Goal: Information Seeking & Learning: Find specific fact

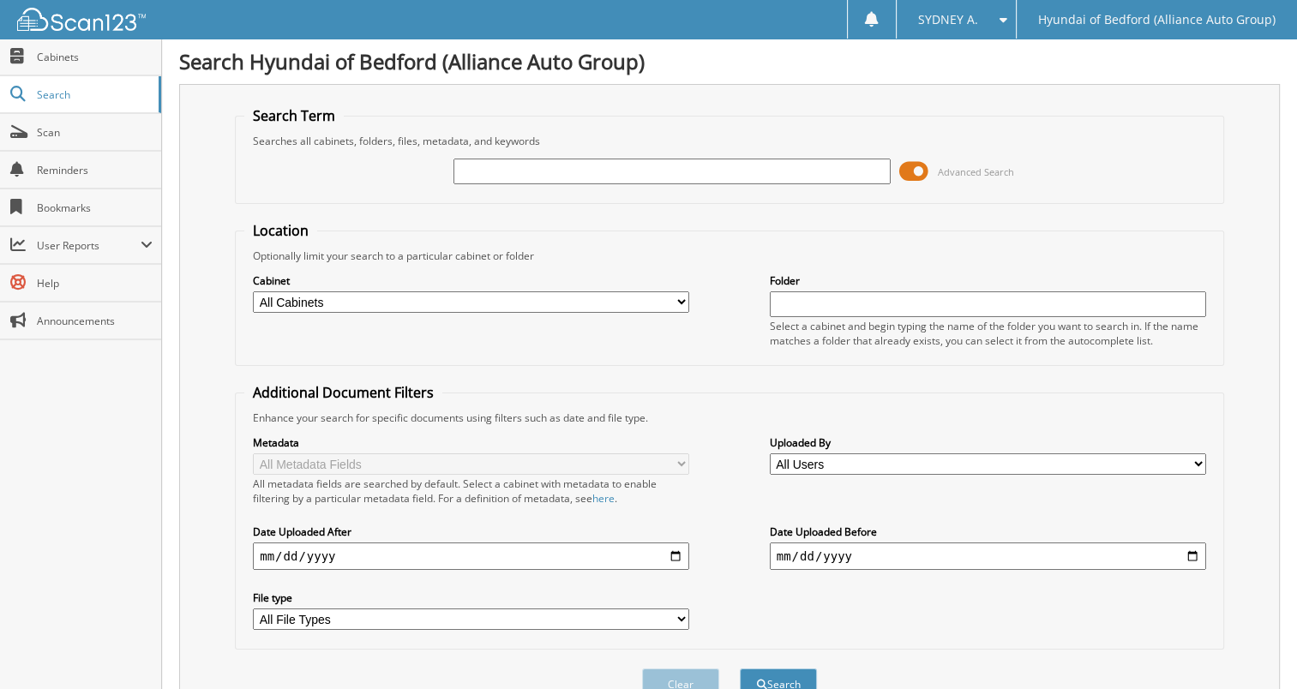
click at [696, 171] on input "text" at bounding box center [672, 172] width 436 height 26
paste input "149516"
type input "149516"
click at [740, 669] on button "Search" at bounding box center [778, 685] width 77 height 32
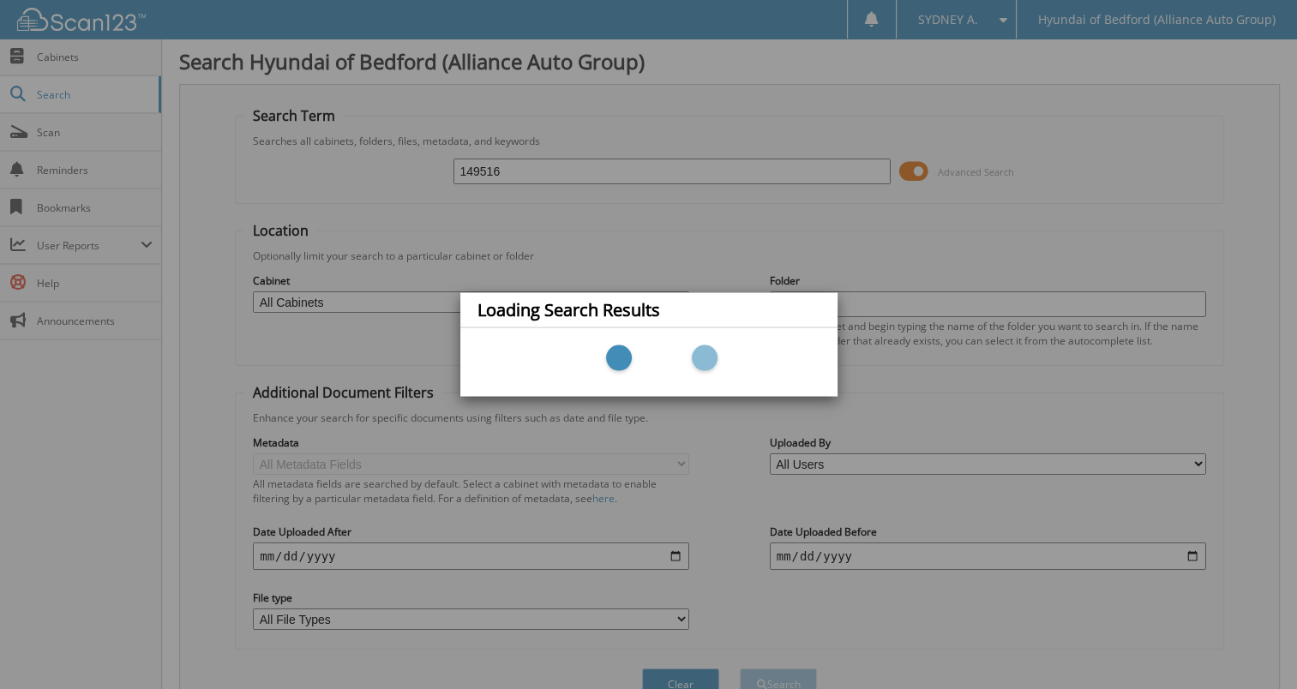
scroll to position [73, 0]
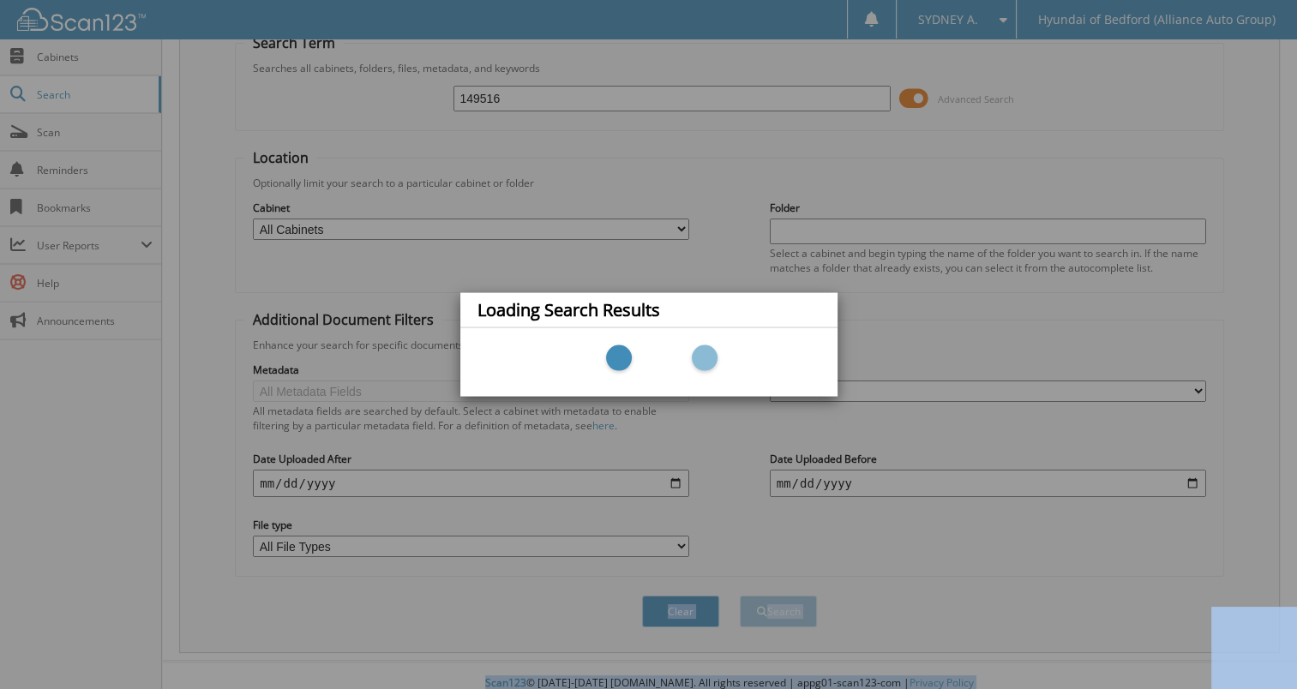
drag, startPoint x: 514, startPoint y: 608, endPoint x: 651, endPoint y: 733, distance: 185.1
click at [651, 688] on html "SYDNEY A. Settings Logout Hyundai of Bedford (Alliance Auto Group) Close Cabine…" at bounding box center [648, 316] width 1297 height 778
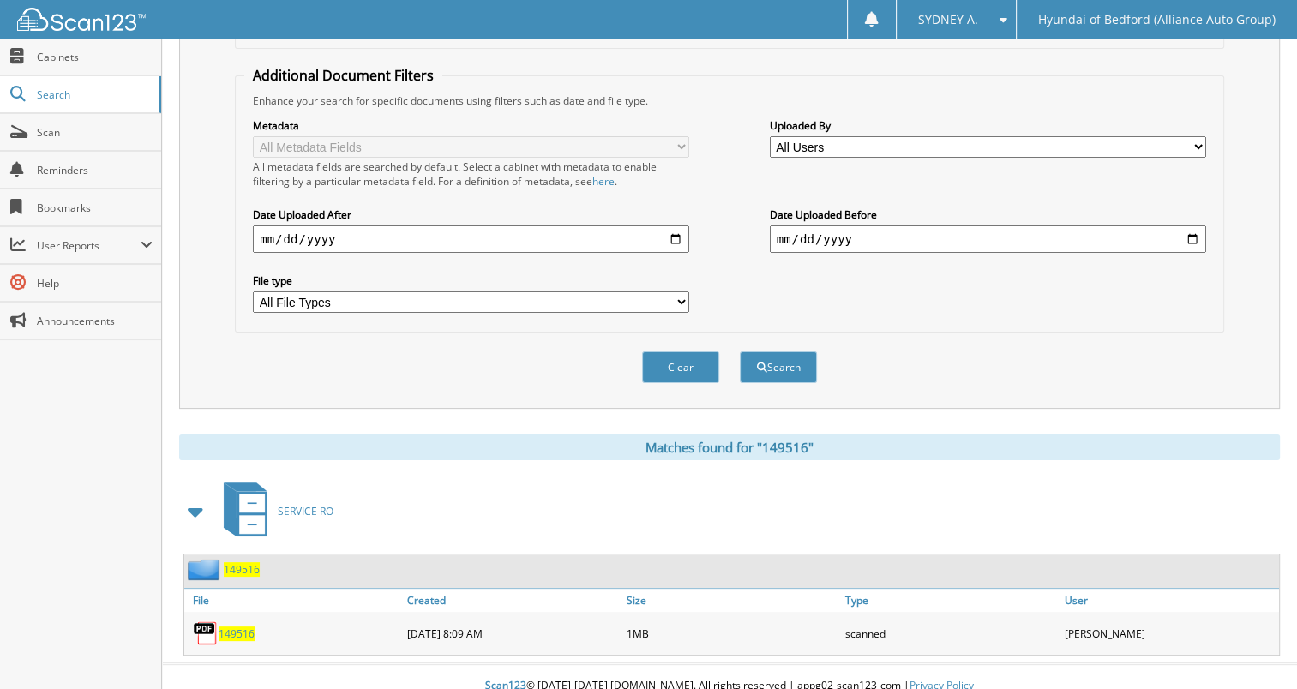
click at [238, 627] on span "149516" at bounding box center [237, 634] width 36 height 15
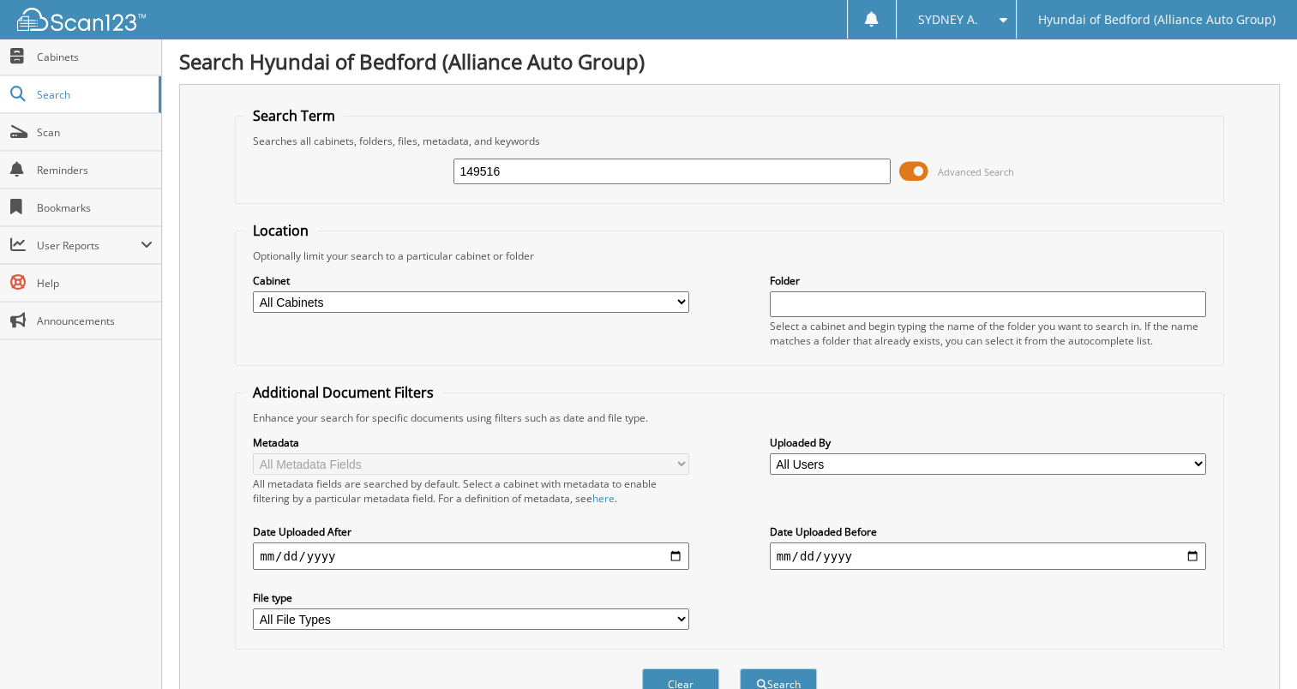
click at [574, 165] on input "149516" at bounding box center [672, 172] width 436 height 26
type input "149523"
click at [740, 669] on button "Search" at bounding box center [778, 685] width 77 height 32
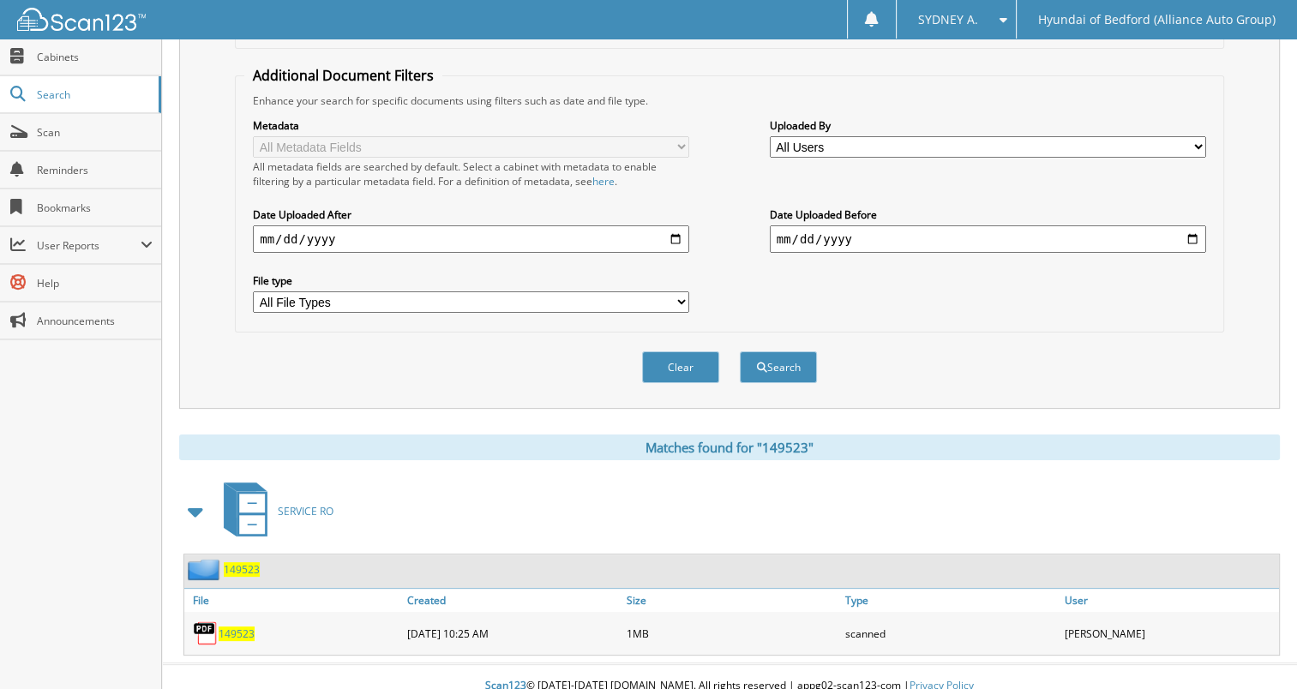
click at [243, 627] on span "149523" at bounding box center [237, 634] width 36 height 15
